Goal: Task Accomplishment & Management: Manage account settings

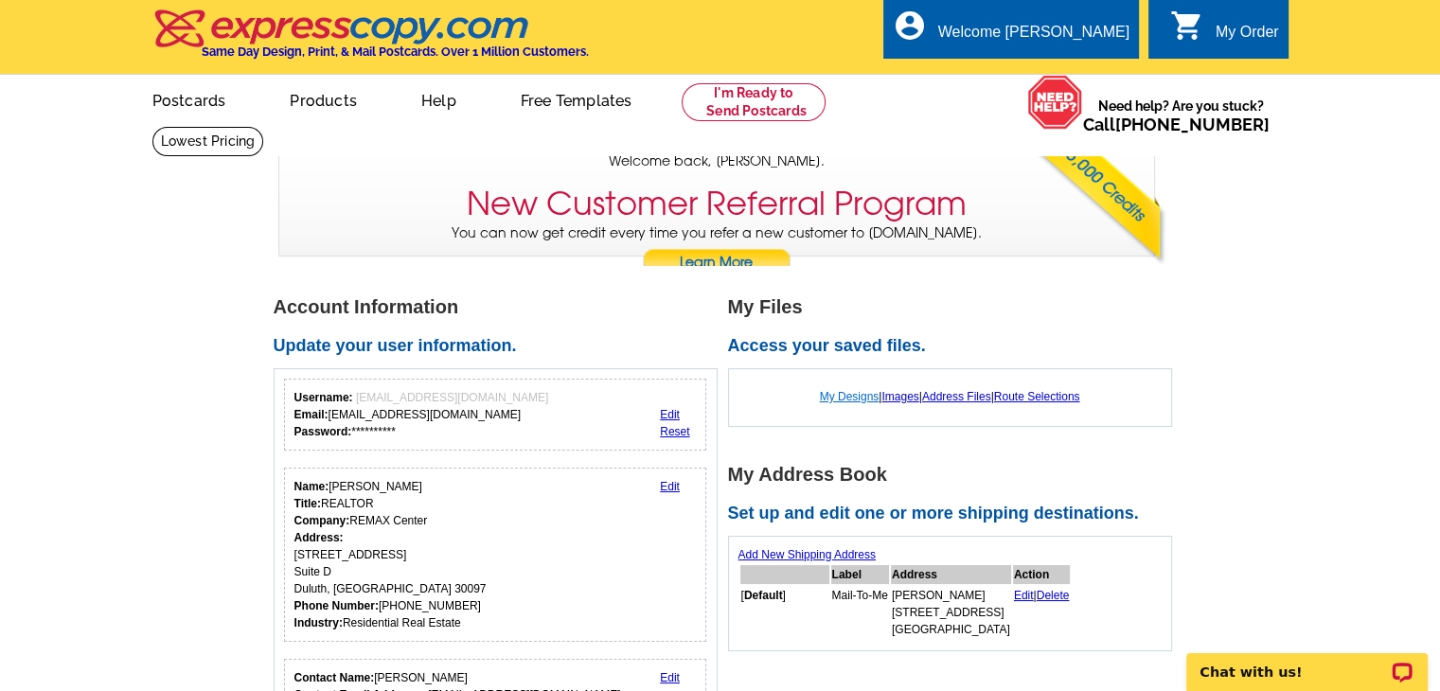
click at [830, 402] on link "My Designs" at bounding box center [850, 396] width 60 height 13
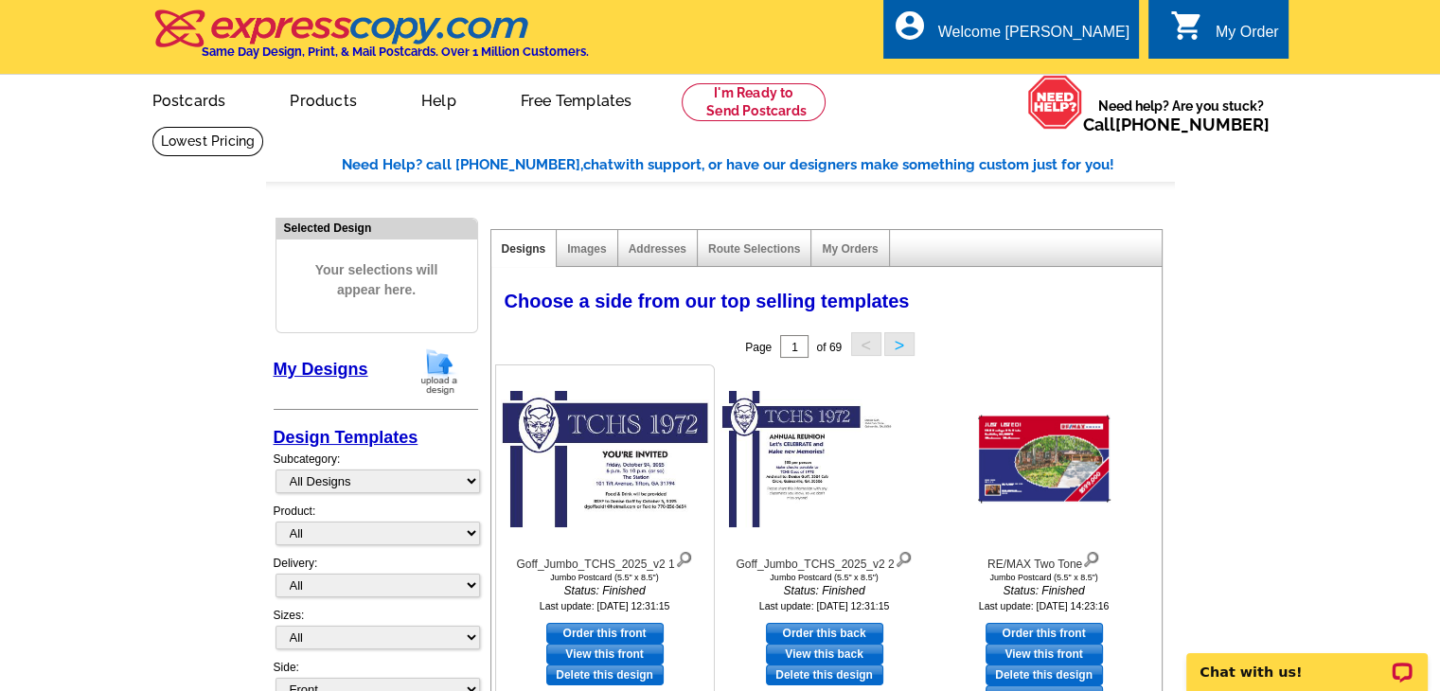
click at [604, 652] on link "View this front" at bounding box center [604, 654] width 117 height 21
click at [1091, 34] on div "Welcome [PERSON_NAME]" at bounding box center [1033, 37] width 191 height 27
click at [1102, 100] on link "Logout" at bounding box center [1099, 106] width 48 height 17
